Goal: Task Accomplishment & Management: Manage account settings

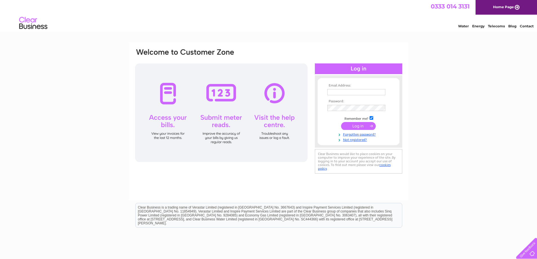
click at [339, 92] on input "text" at bounding box center [356, 92] width 58 height 6
type input "info@barleyfields.com"
click at [348, 126] on input "submit" at bounding box center [358, 126] width 35 height 8
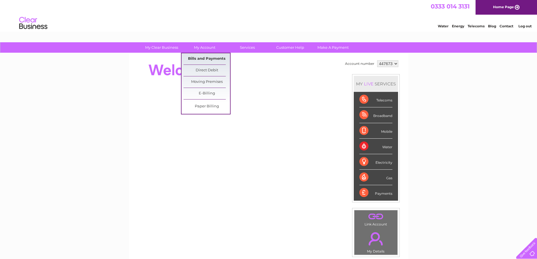
click at [206, 59] on link "Bills and Payments" at bounding box center [207, 58] width 47 height 11
click at [199, 58] on link "Bills and Payments" at bounding box center [207, 58] width 47 height 11
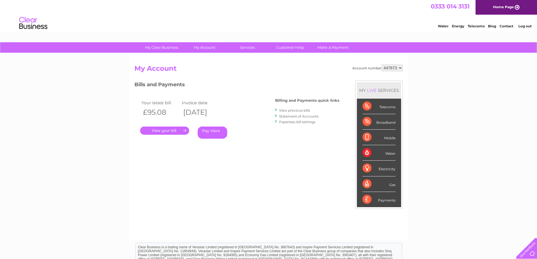
click at [382, 123] on div "Broadband" at bounding box center [379, 122] width 33 height 16
click at [367, 123] on div "Broadband" at bounding box center [379, 122] width 33 height 16
click at [289, 111] on link "View previous bills" at bounding box center [294, 110] width 31 height 4
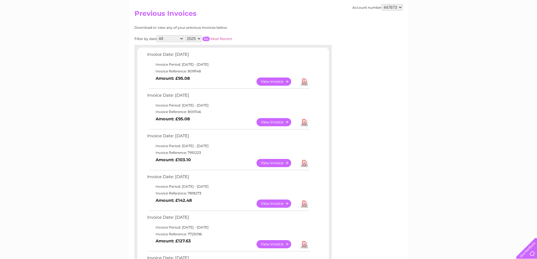
scroll to position [56, 0]
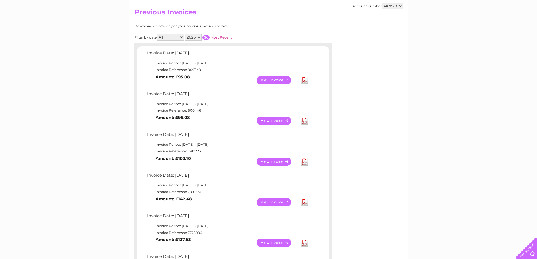
click at [275, 80] on link "View" at bounding box center [277, 80] width 41 height 8
click at [277, 120] on link "View" at bounding box center [277, 121] width 41 height 8
click at [276, 160] on link "View" at bounding box center [277, 162] width 41 height 8
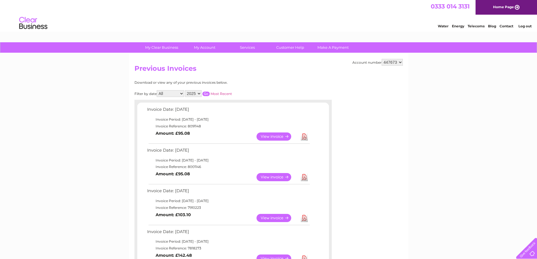
scroll to position [28, 0]
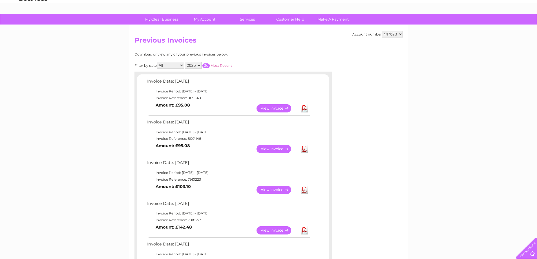
click at [531, 253] on div at bounding box center [525, 247] width 23 height 23
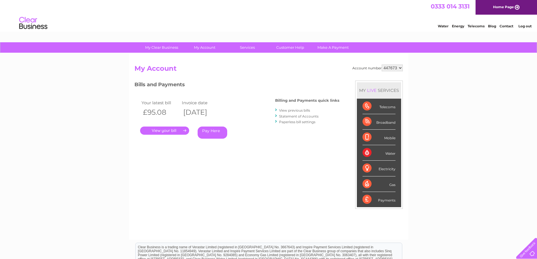
click at [301, 116] on link "Statement of Accounts" at bounding box center [298, 116] width 39 height 4
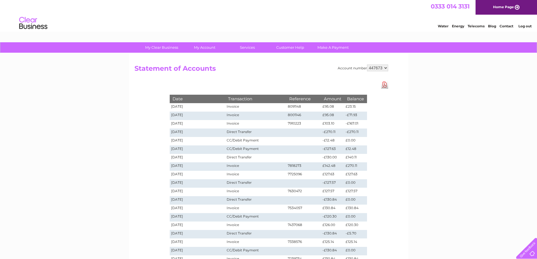
drag, startPoint x: 48, startPoint y: 132, endPoint x: 48, endPoint y: 129, distance: 3.4
